Goal: Task Accomplishment & Management: Manage account settings

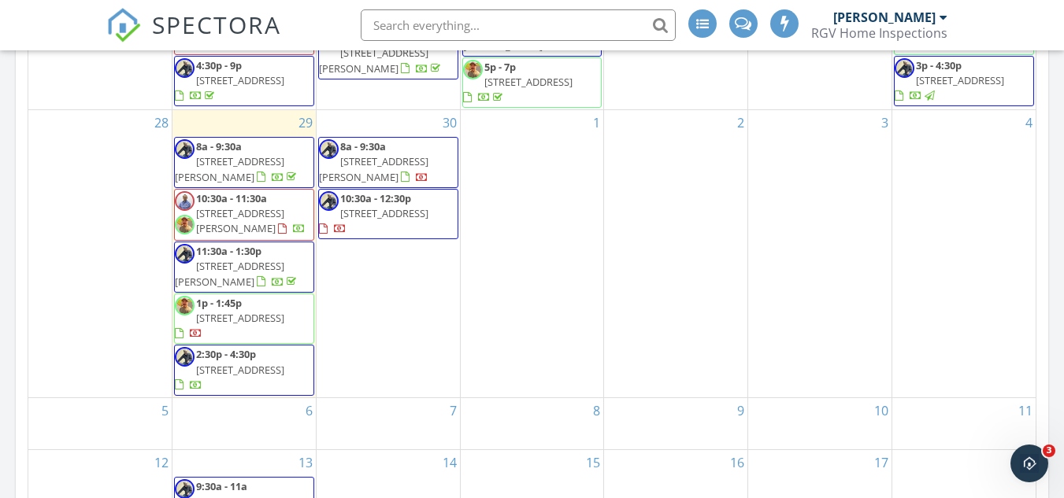
scroll to position [8, 8]
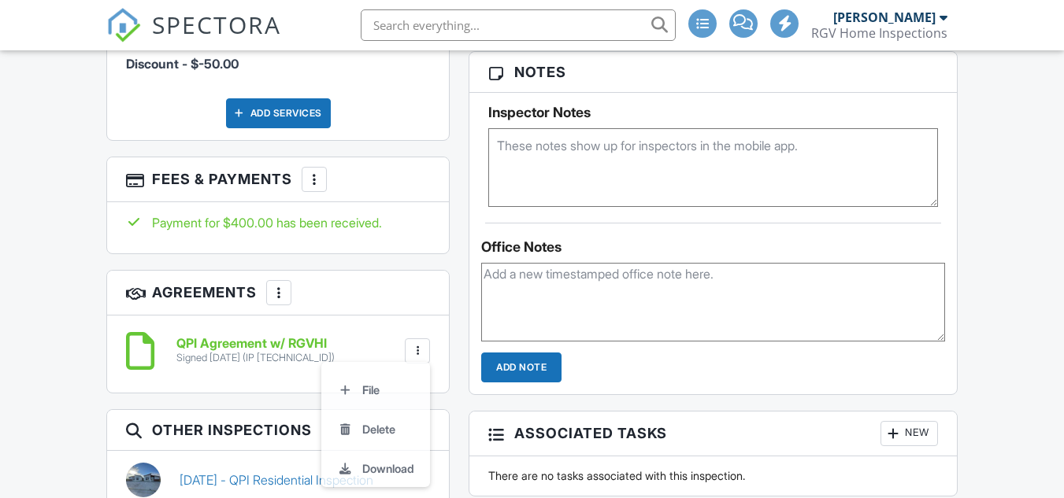
scroll to position [1118, 0]
click at [376, 248] on div "Payment for $400.00 has been received." at bounding box center [278, 227] width 342 height 51
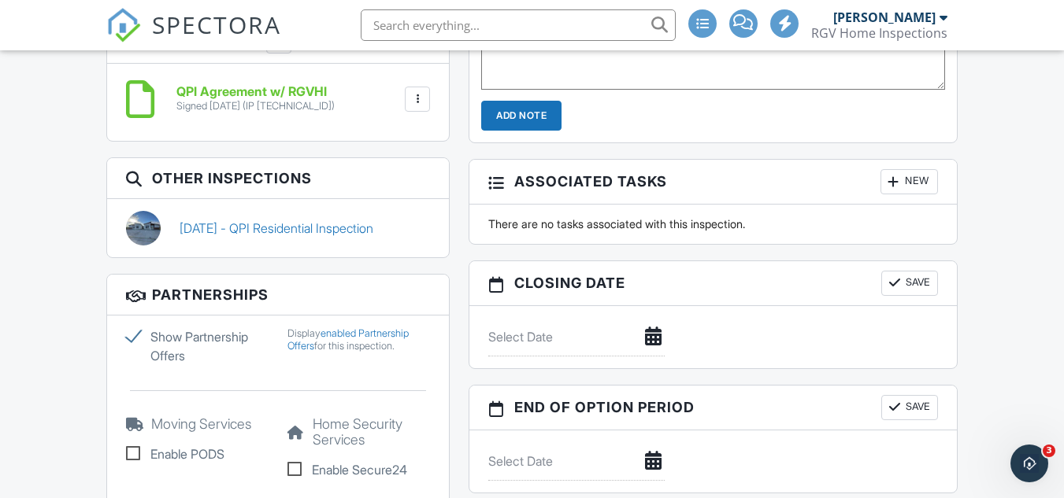
scroll to position [0, 0]
click at [416, 100] on div at bounding box center [418, 99] width 16 height 16
click at [395, 222] on li "Download" at bounding box center [376, 221] width 90 height 39
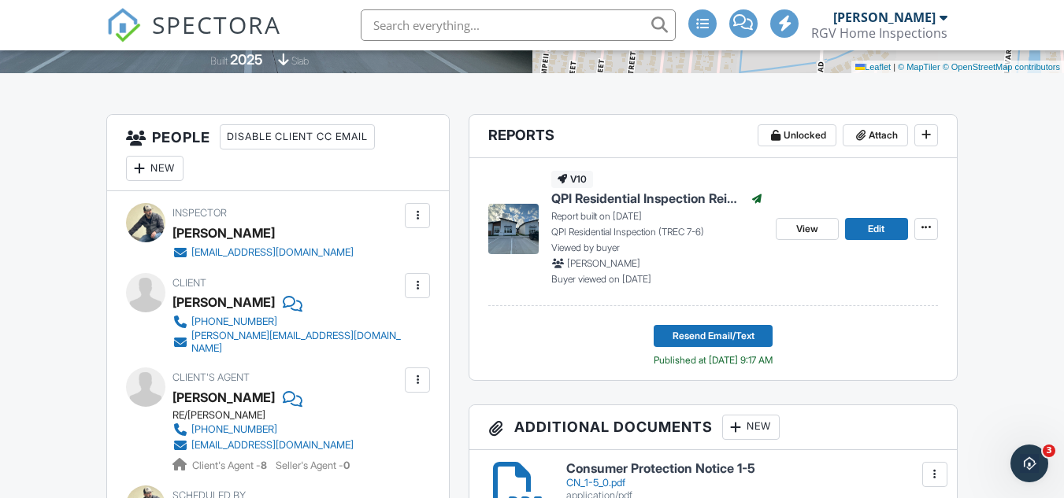
scroll to position [347, 0]
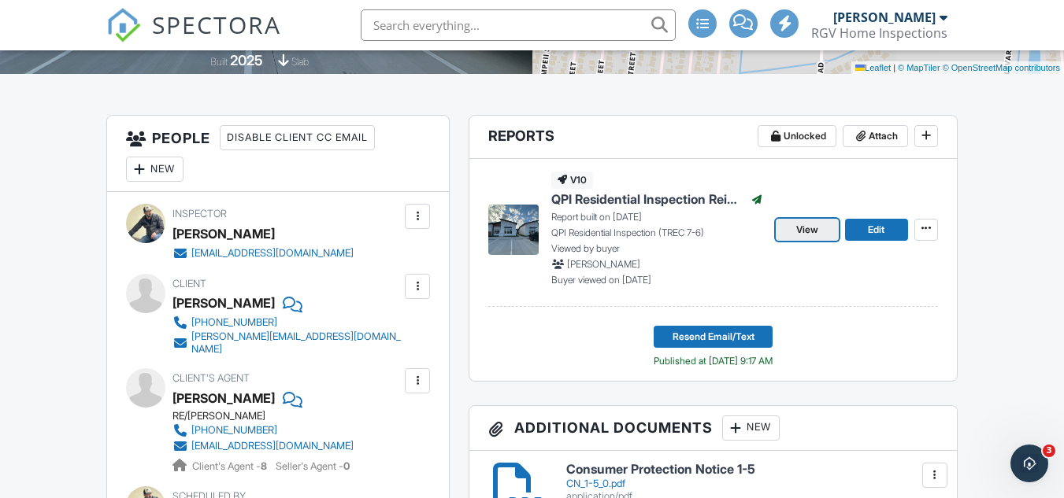
click at [802, 238] on span "View" at bounding box center [807, 230] width 22 height 16
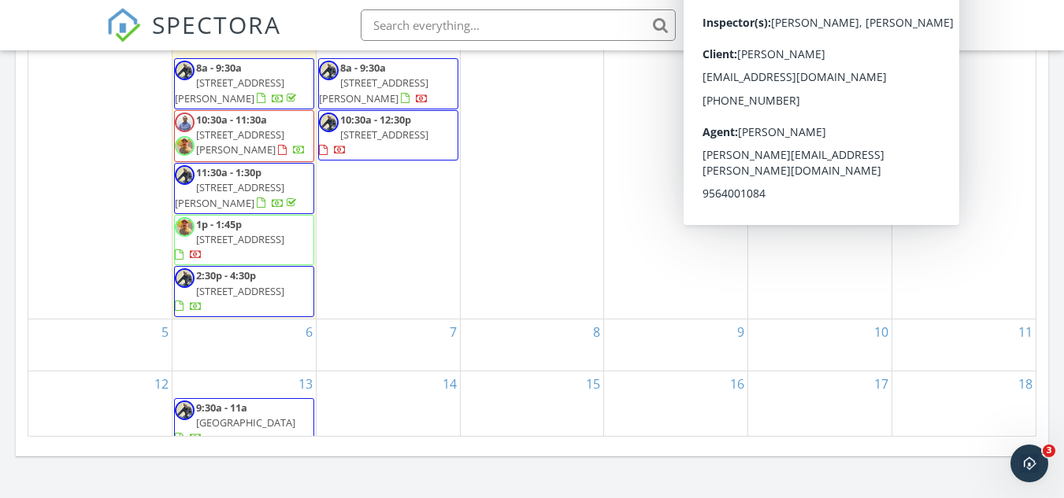
scroll to position [630, 0]
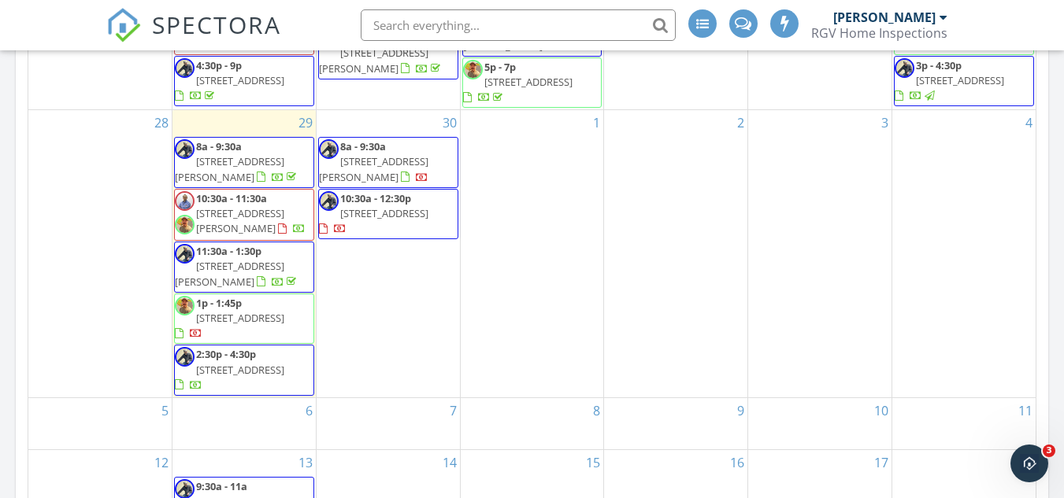
click at [201, 259] on span "4397 Palma Blanca Dr, Brownsville 78521" at bounding box center [229, 273] width 109 height 29
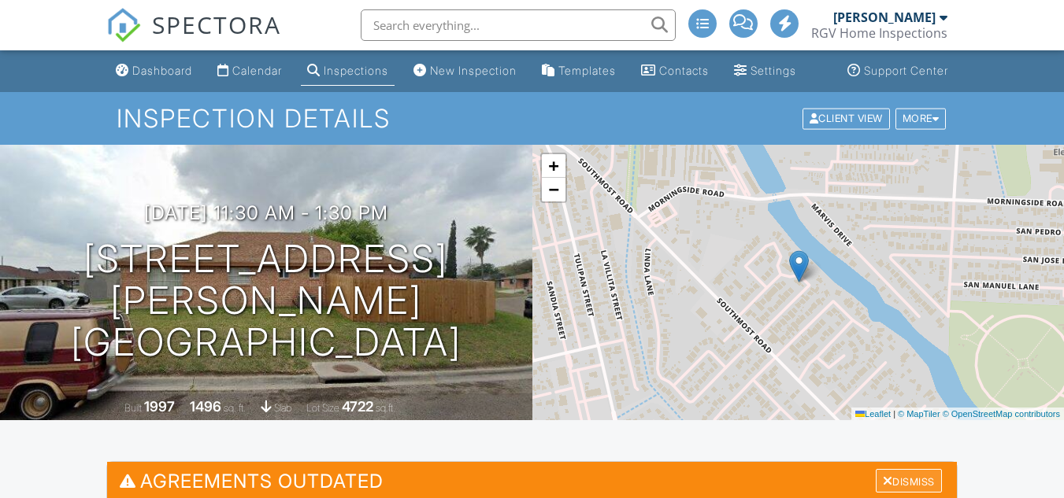
click at [916, 469] on div "Dismiss" at bounding box center [909, 481] width 66 height 24
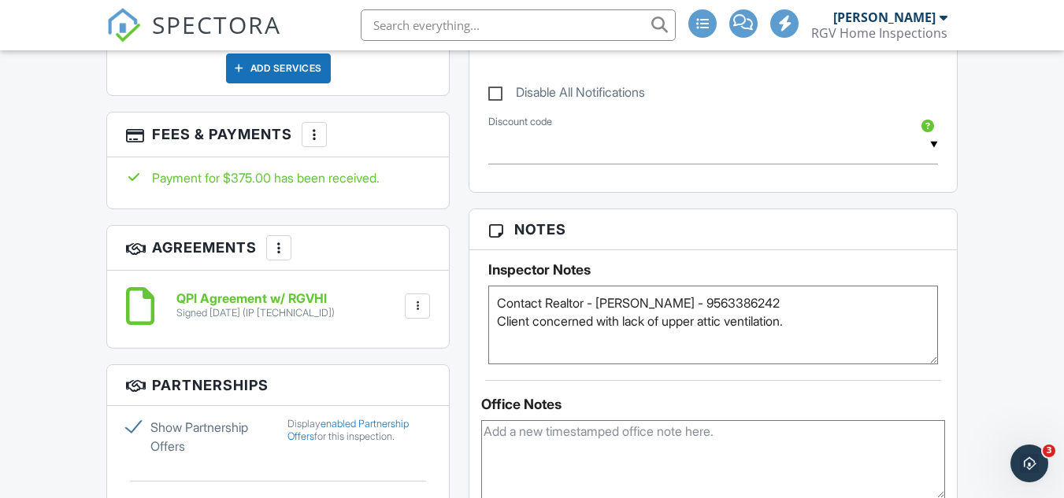
click at [417, 314] on div at bounding box center [418, 306] width 16 height 16
click at [389, 437] on li "Download" at bounding box center [376, 428] width 90 height 39
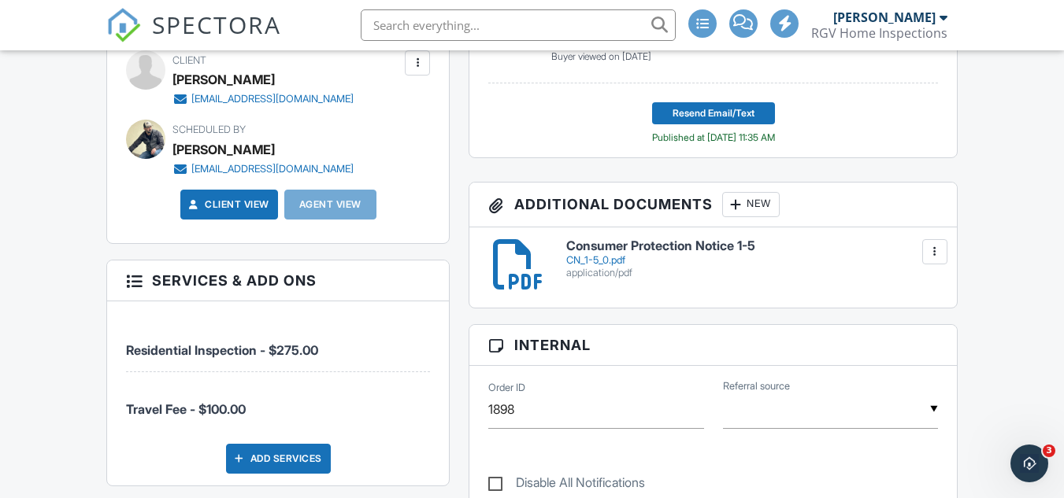
scroll to position [252, 0]
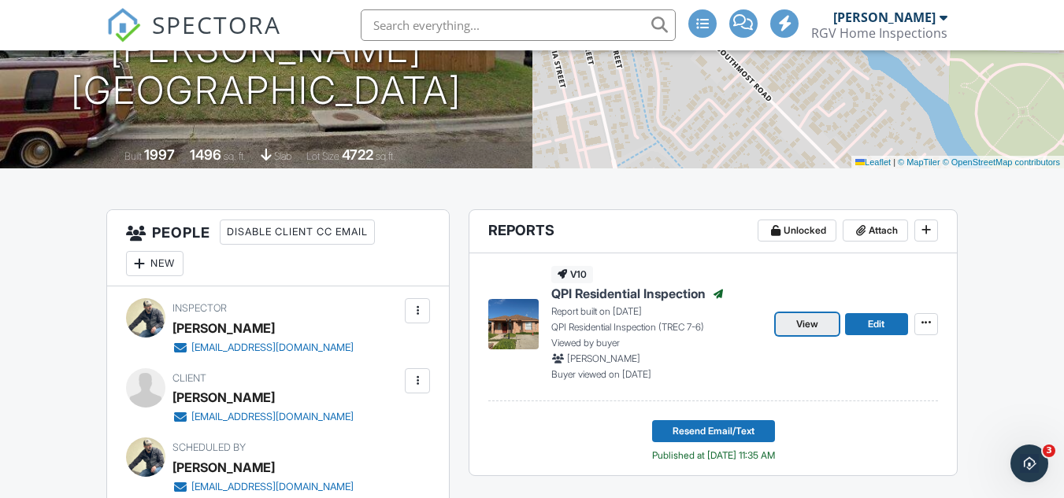
click at [794, 335] on link "View" at bounding box center [807, 324] width 63 height 22
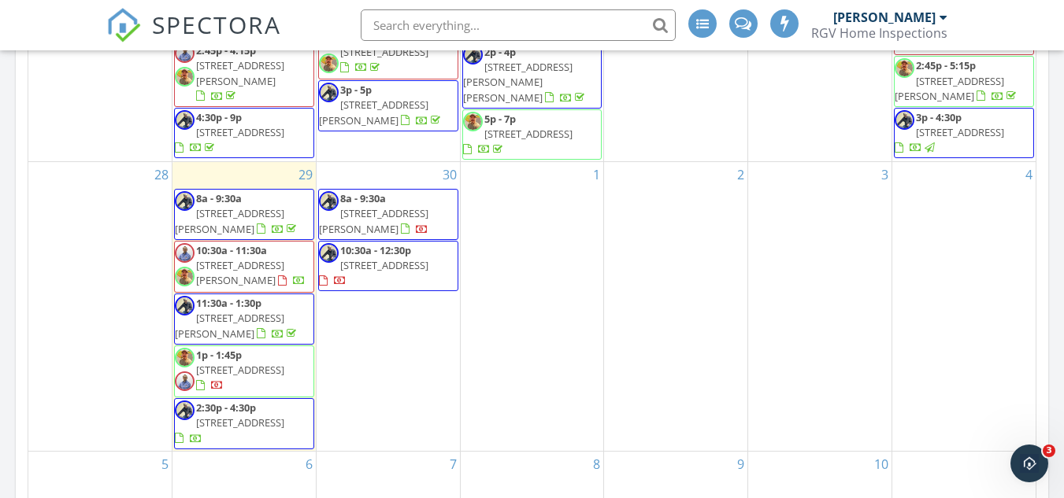
scroll to position [709, 0]
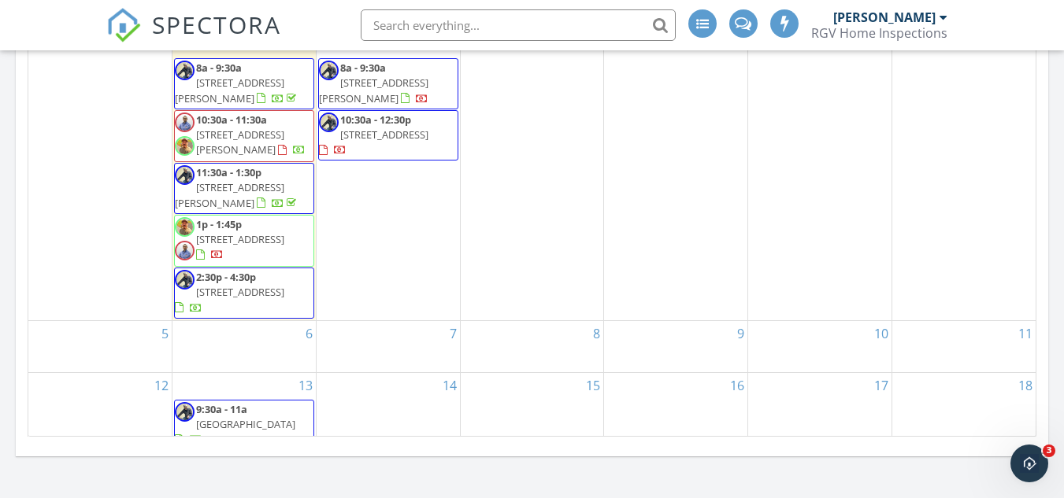
click at [284, 285] on span "[STREET_ADDRESS]" at bounding box center [240, 292] width 88 height 14
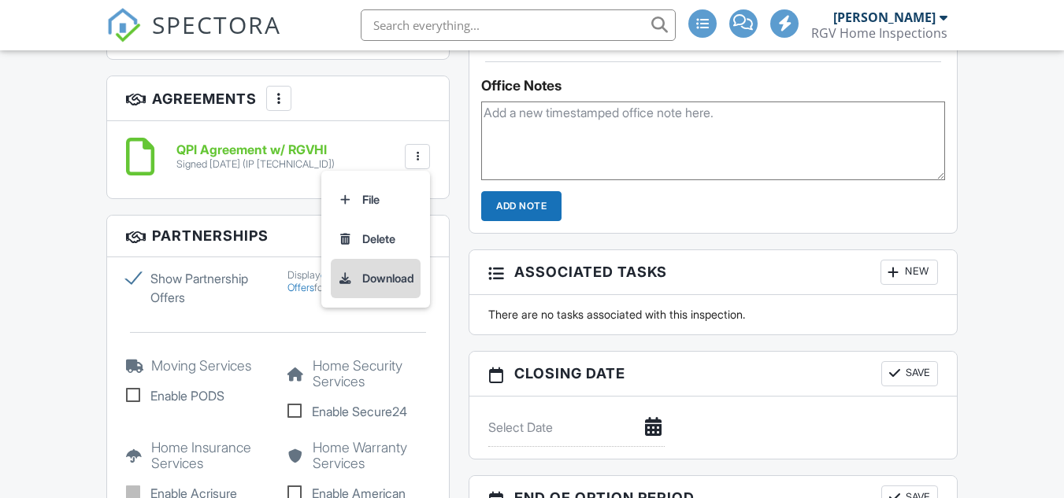
click at [398, 294] on li "Download" at bounding box center [376, 278] width 90 height 39
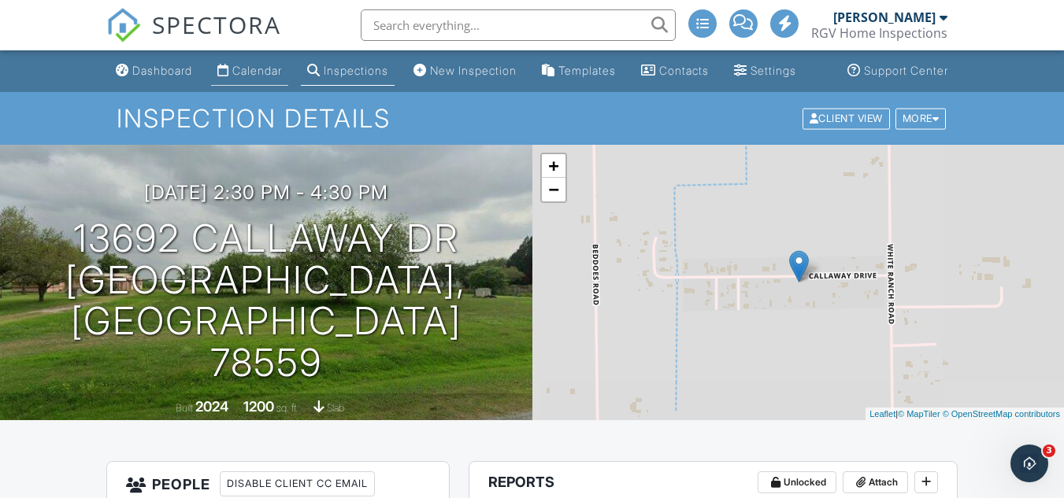
click at [259, 76] on link "Calendar" at bounding box center [249, 71] width 77 height 29
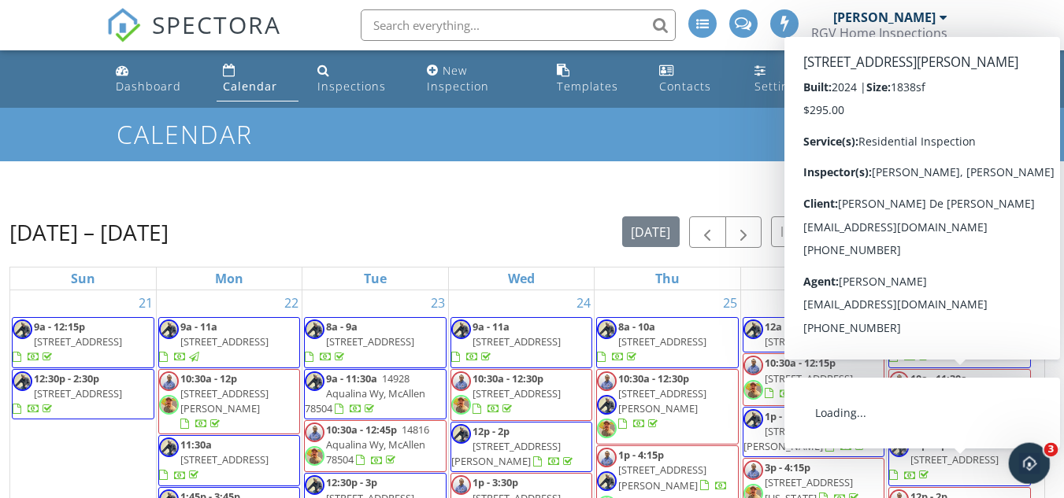
click at [1025, 463] on icon "Open Intercom Messenger" at bounding box center [1026, 461] width 11 height 13
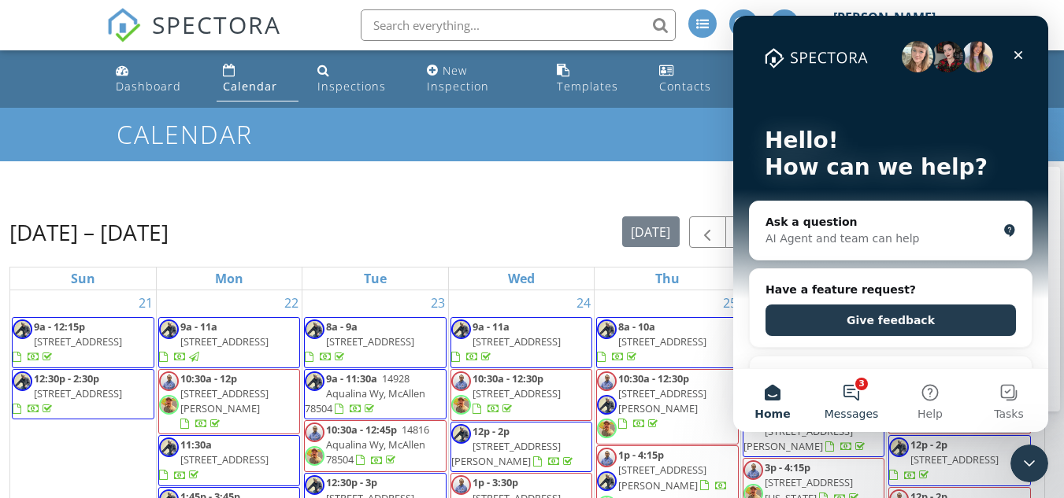
click at [855, 383] on button "3 Messages" at bounding box center [851, 400] width 79 height 63
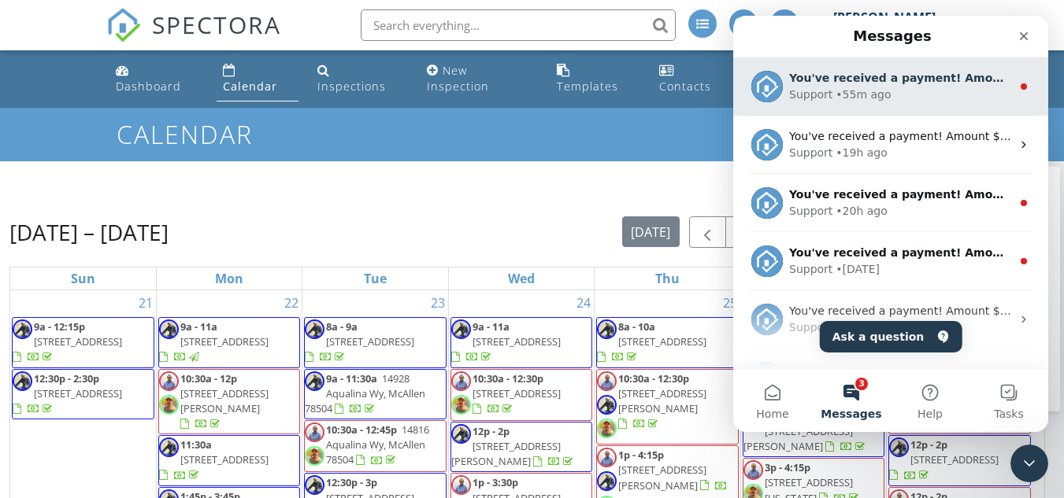
click at [902, 89] on div "Support • 55m ago" at bounding box center [900, 95] width 222 height 17
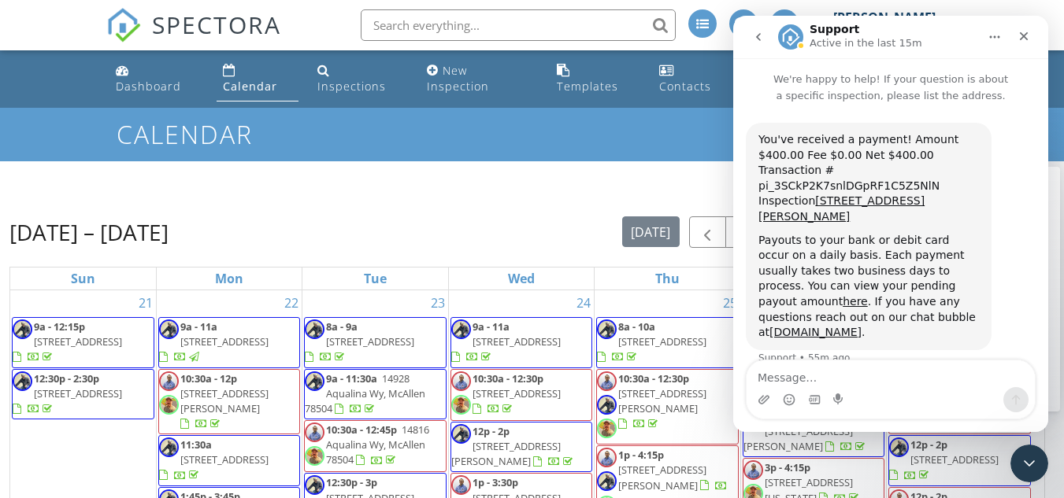
click at [754, 34] on icon "go back" at bounding box center [758, 37] width 13 height 13
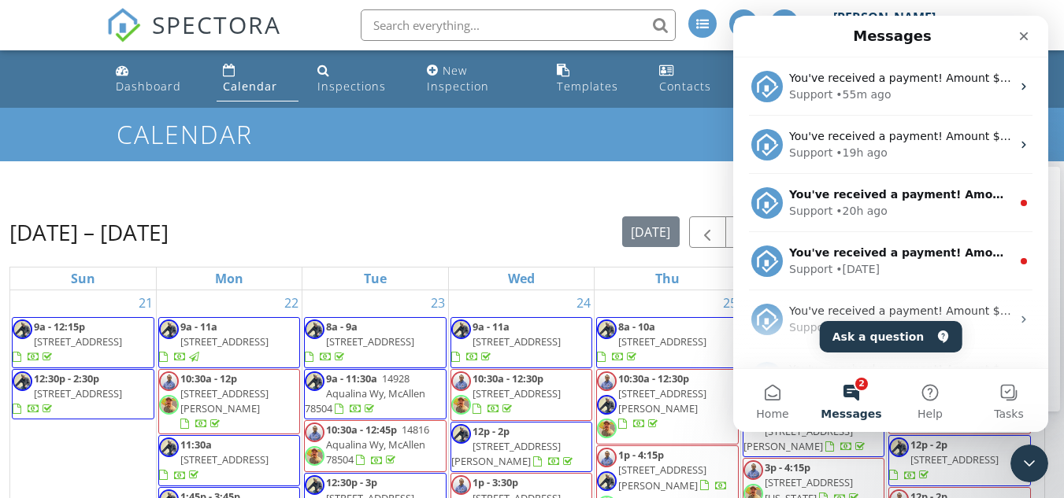
scroll to position [76, 0]
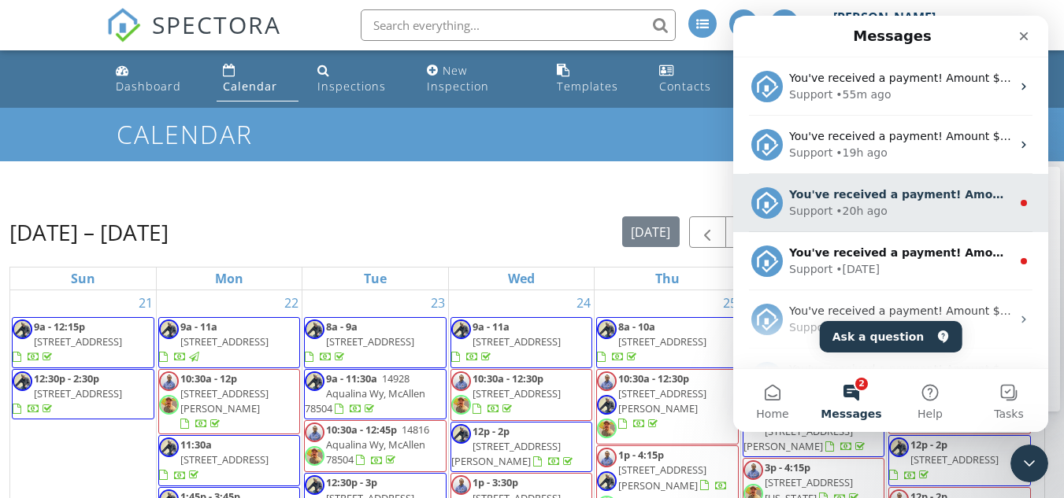
click at [884, 209] on div "Support • 20h ago" at bounding box center [900, 211] width 222 height 17
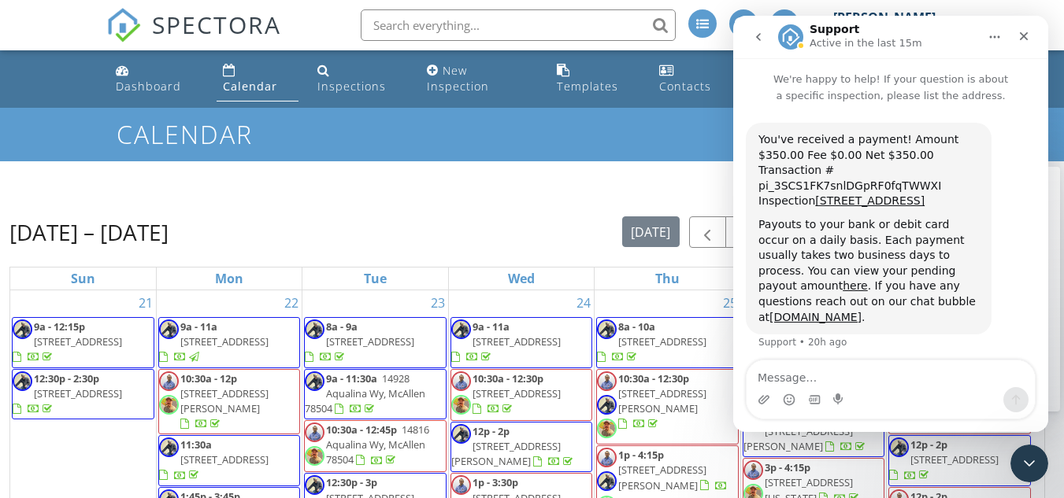
click at [759, 40] on icon "go back" at bounding box center [758, 37] width 5 height 8
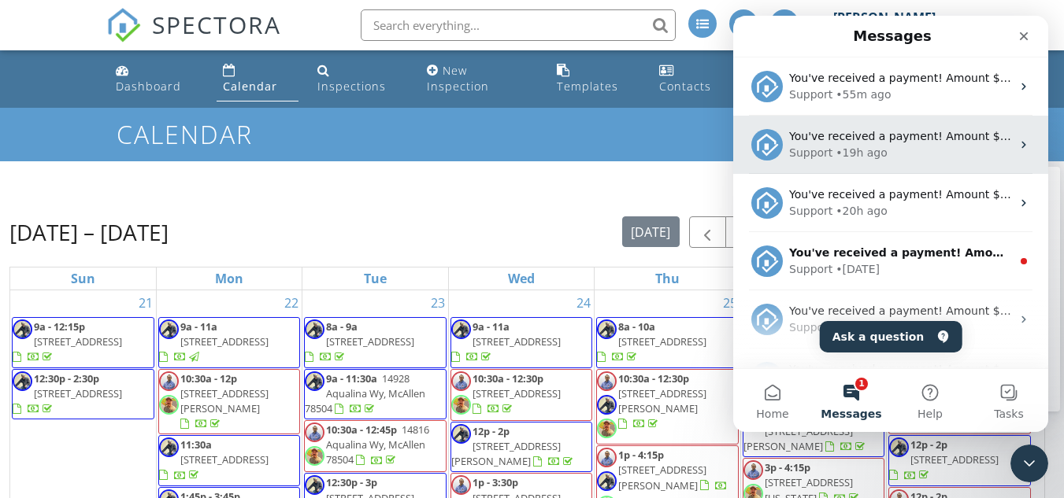
scroll to position [0, 0]
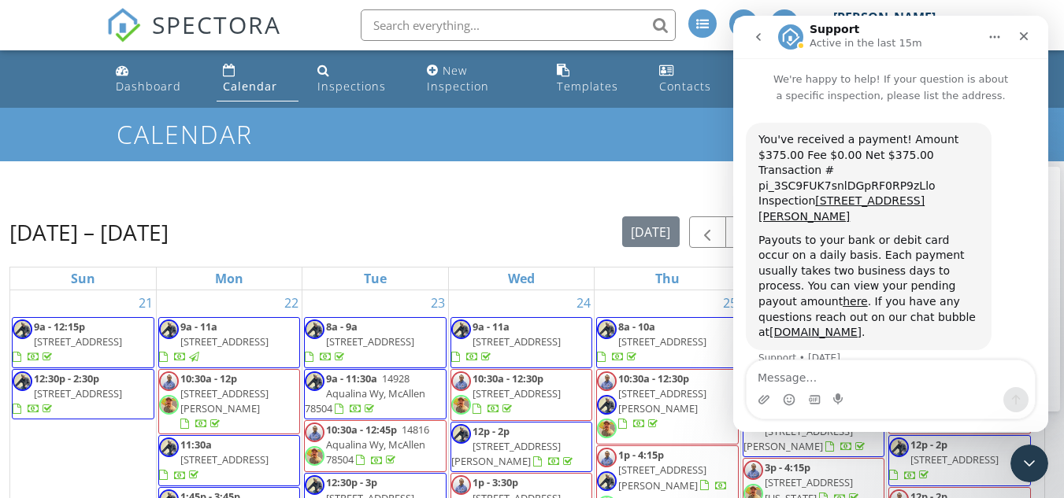
click at [747, 32] on button "go back" at bounding box center [758, 37] width 30 height 30
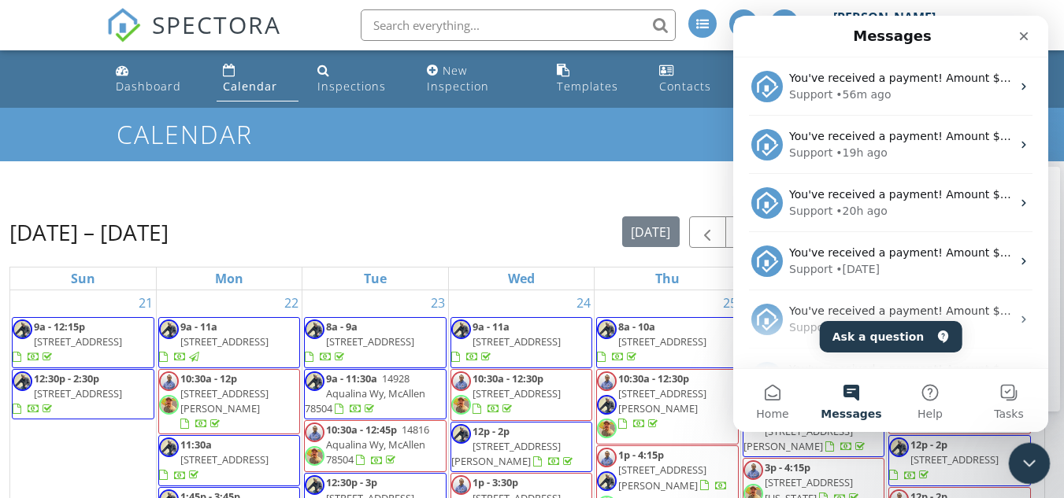
click at [1039, 458] on div "Close Intercom Messenger" at bounding box center [1027, 462] width 38 height 38
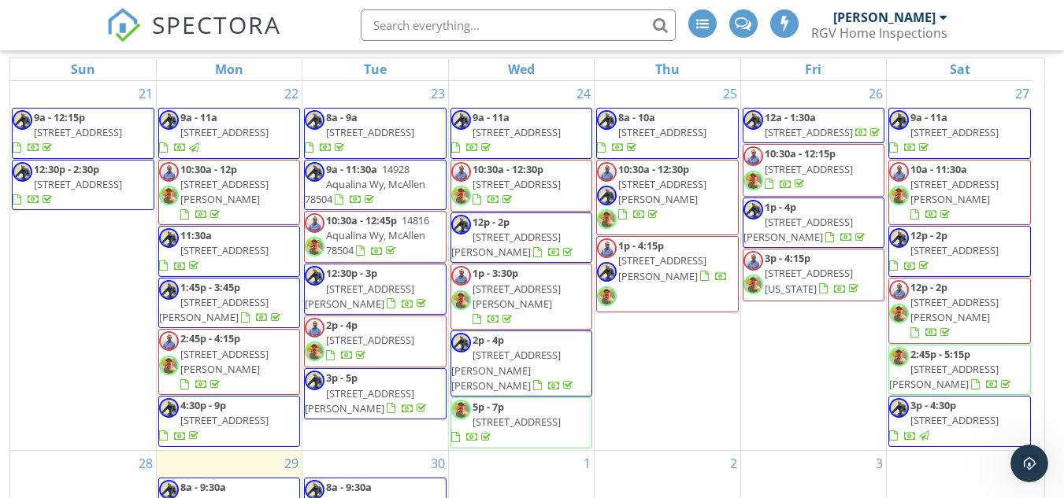
scroll to position [338, 0]
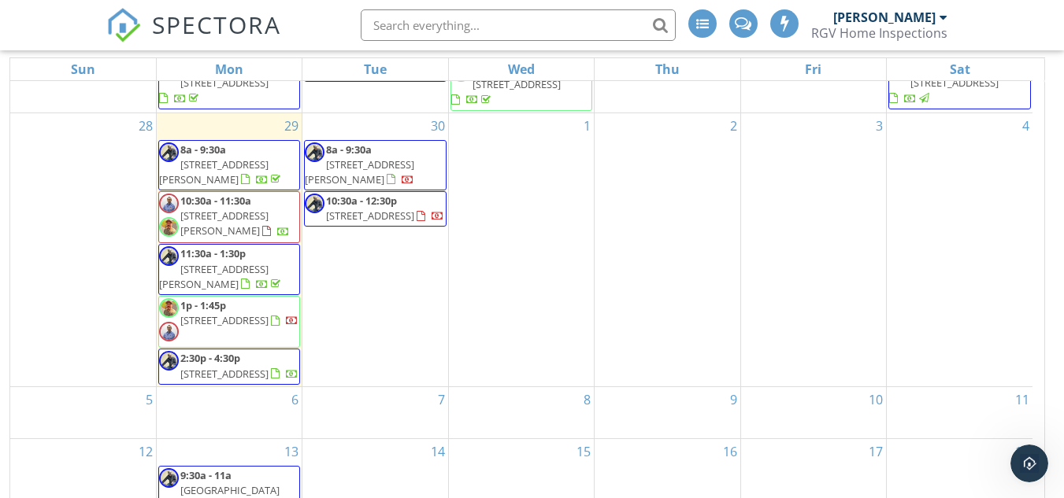
drag, startPoint x: 305, startPoint y: 259, endPoint x: 287, endPoint y: 258, distance: 18.1
click at [287, 298] on span "1p - 1:45p 1110 Magnolia St, Mission 78573" at bounding box center [229, 321] width 140 height 47
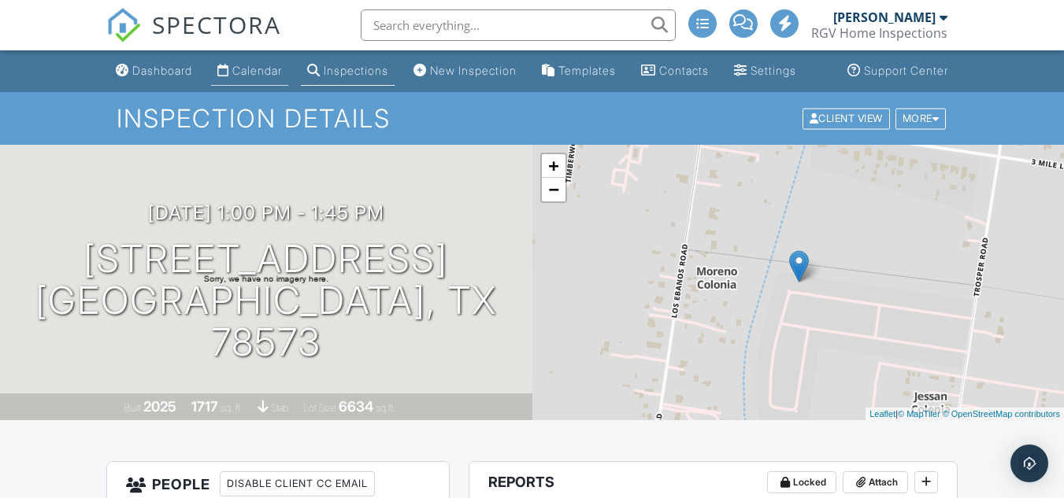
click at [229, 73] on div "Calendar" at bounding box center [223, 70] width 12 height 13
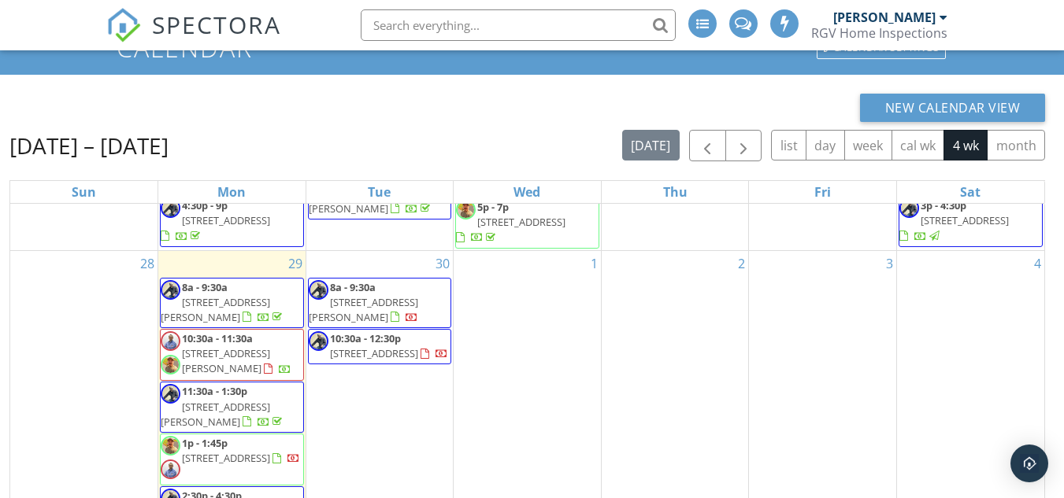
scroll to position [209, 0]
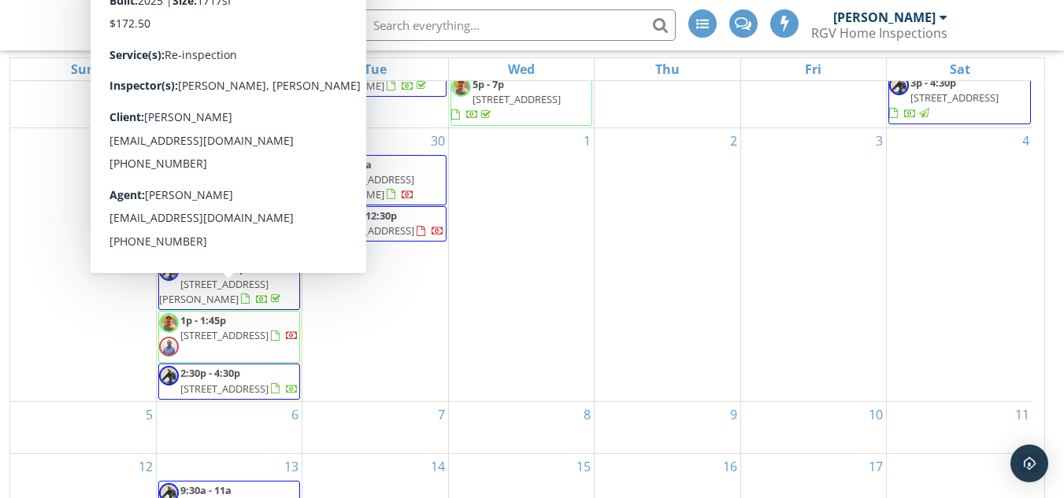
click at [237, 328] on span "1110 Magnolia St, Mission 78573" at bounding box center [224, 335] width 88 height 14
